Goal: Task Accomplishment & Management: Understand process/instructions

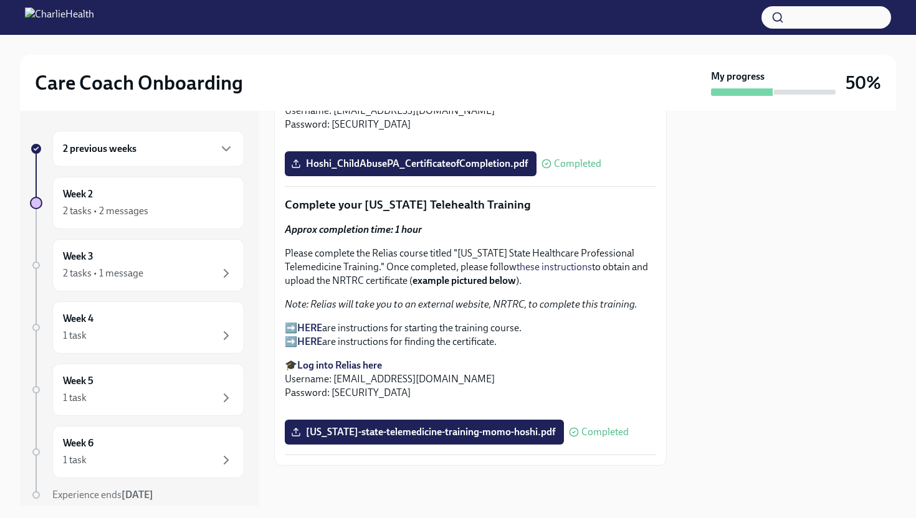
scroll to position [1911, 0]
click at [169, 259] on div "Week 3 2 tasks • 1 message" at bounding box center [148, 265] width 171 height 31
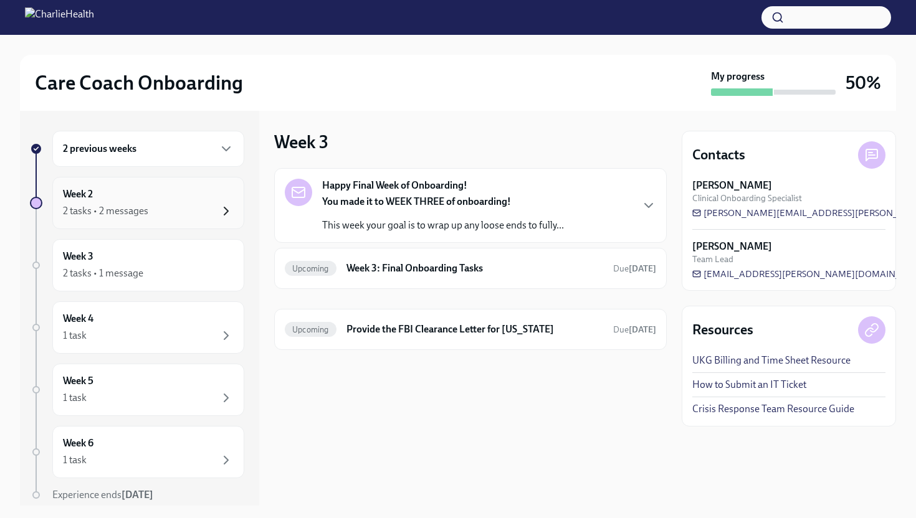
click at [221, 216] on icon "button" at bounding box center [226, 211] width 15 height 15
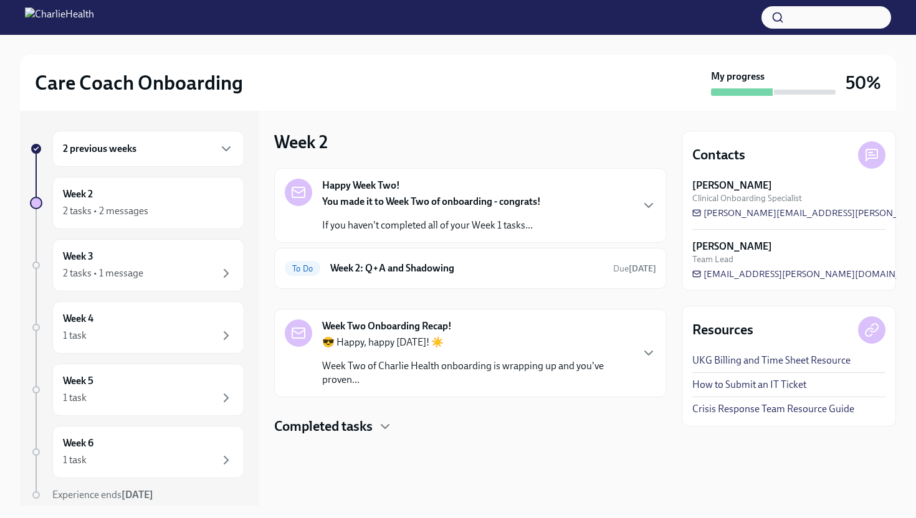
click at [394, 422] on div "Completed tasks" at bounding box center [470, 426] width 393 height 19
click at [394, 460] on h6 "Week 2: Key Compliance Tasks" at bounding box center [453, 467] width 248 height 14
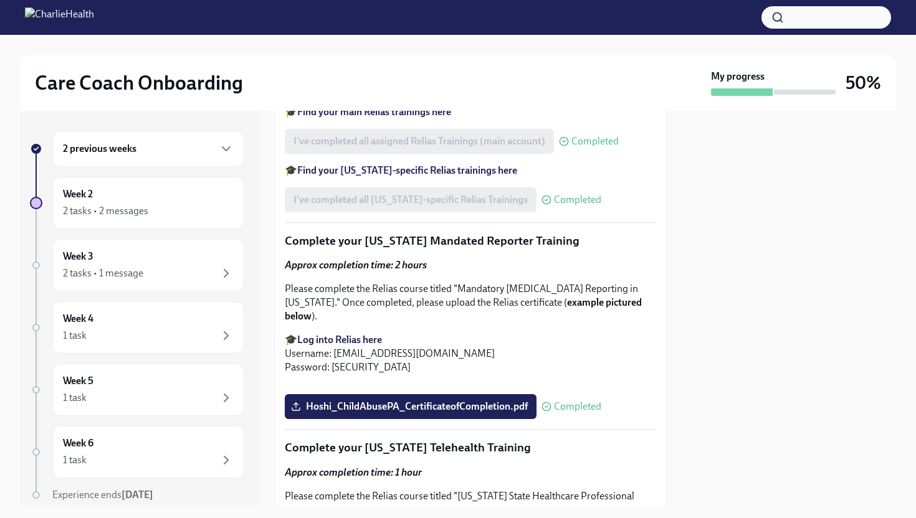
scroll to position [1131, 0]
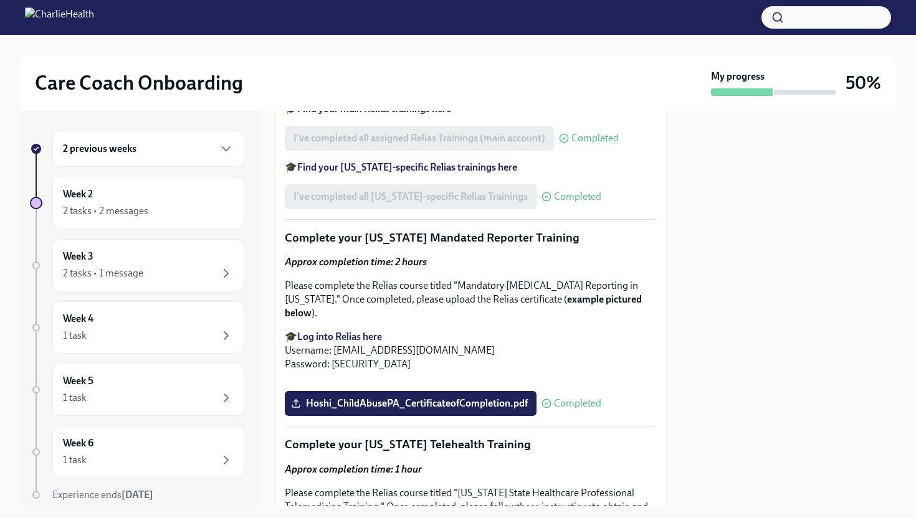
click at [401, 115] on strong "Find your main Relias trainings here" at bounding box center [374, 109] width 154 height 12
